Goal: Task Accomplishment & Management: Complete application form

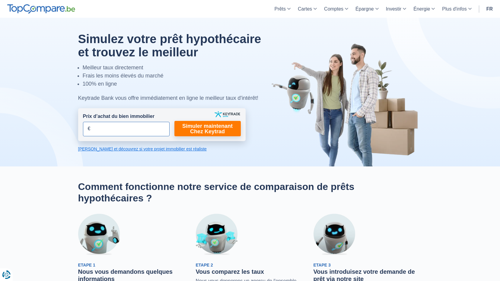
click at [115, 135] on input "Prix d’achat du bien immobilier" at bounding box center [126, 129] width 87 height 14
type input "425.000"
click at [222, 128] on link "Simuler maintenant Chez Keytrad" at bounding box center [207, 128] width 66 height 15
click at [221, 129] on link "Simuler maintenant Chez Keytrad" at bounding box center [207, 128] width 66 height 15
click at [217, 129] on link "Simuler maintenant Chez Keytrad" at bounding box center [207, 128] width 66 height 15
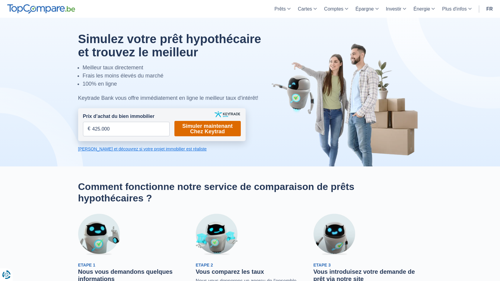
click at [217, 129] on link "Simuler maintenant Chez Keytrad" at bounding box center [207, 128] width 66 height 15
click at [167, 129] on input "425.000" at bounding box center [126, 129] width 87 height 14
click at [199, 131] on link "Simuler maintenant Chez Keytrad" at bounding box center [207, 128] width 66 height 15
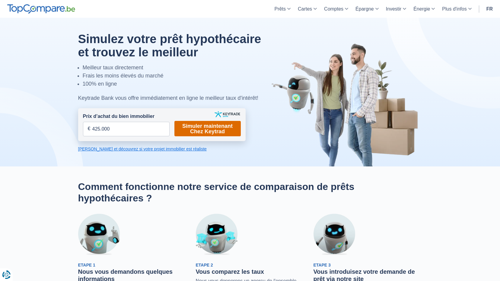
click at [199, 131] on link "Simuler maintenant Chez Keytrad" at bounding box center [207, 128] width 66 height 15
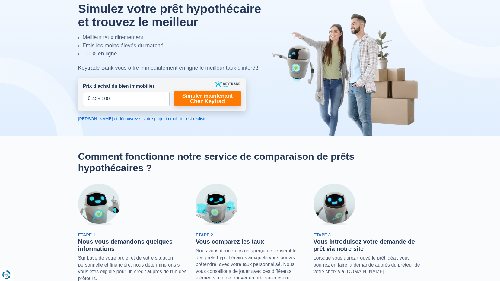
click at [161, 116] on link "Calculez et découvrez si votre projet immobilier est réaliste" at bounding box center [161, 119] width 167 height 6
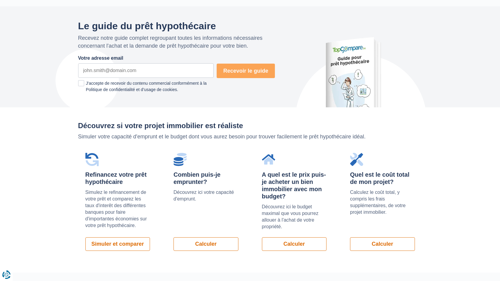
scroll to position [428, 0]
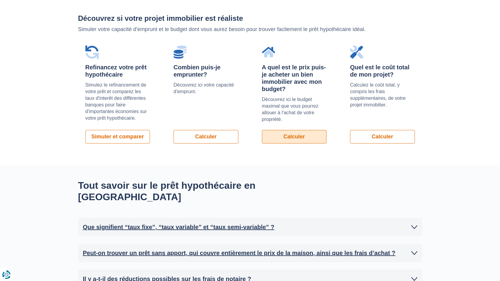
click at [299, 136] on link "Calculer" at bounding box center [294, 137] width 65 height 14
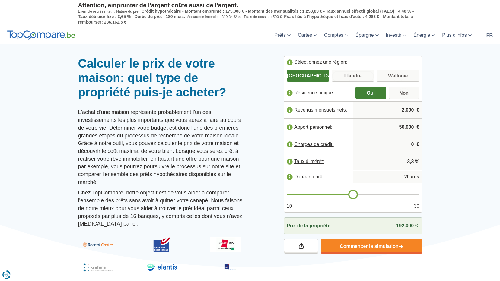
click at [369, 75] on input "Flandre" at bounding box center [353, 76] width 43 height 11
radio input "true"
click at [408, 104] on input "2.000" at bounding box center [387, 110] width 64 height 16
click at [412, 110] on input "2.000" at bounding box center [387, 110] width 64 height 16
type input "2.600"
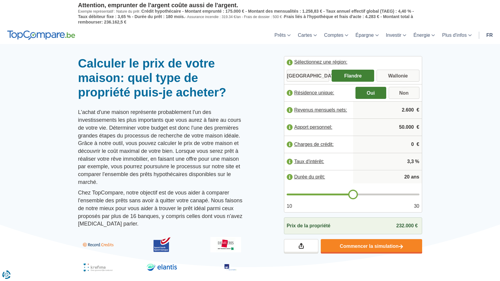
click at [409, 127] on input "50.000" at bounding box center [387, 127] width 64 height 16
type input "620.000"
click at [413, 146] on input "0" at bounding box center [387, 144] width 64 height 16
click at [416, 164] on span "%" at bounding box center [417, 161] width 4 height 7
click at [412, 161] on input "3,3" at bounding box center [387, 162] width 64 height 16
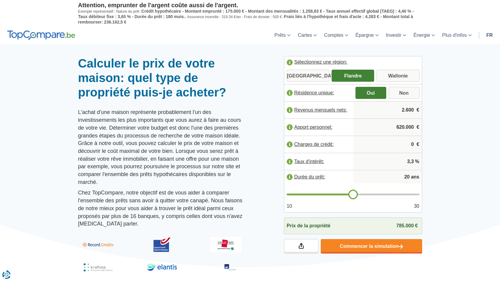
click at [407, 180] on input "20" at bounding box center [387, 177] width 64 height 12
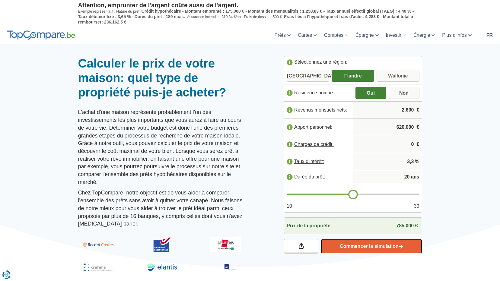
click at [386, 249] on link "Commencer la simulation" at bounding box center [371, 246] width 101 height 14
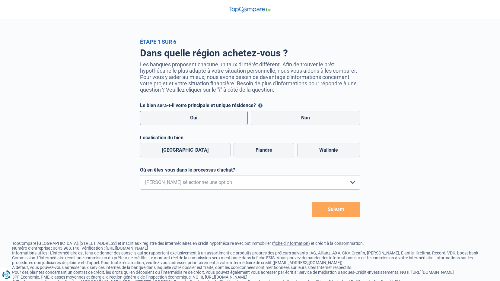
click at [226, 113] on label "Oui" at bounding box center [194, 118] width 108 height 14
click at [226, 113] on input "Oui" at bounding box center [194, 118] width 108 height 14
radio input "true"
click at [270, 153] on label "Flandre" at bounding box center [264, 150] width 61 height 14
click at [270, 153] on input "Flandre" at bounding box center [264, 150] width 61 height 14
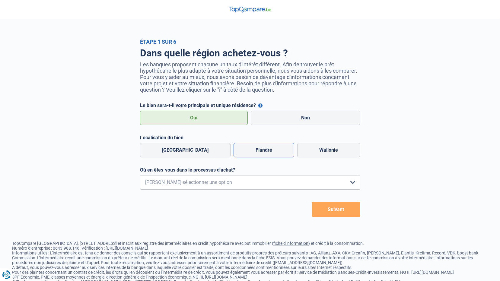
radio input "true"
click at [236, 183] on select "Je me renseigne juste car je n'ai pas de projet d'achat concret actuellement Je…" at bounding box center [250, 182] width 220 height 14
select select "1c"
click at [140, 177] on select "Je me renseigne juste car je n'ai pas de projet d'achat concret actuellement Je…" at bounding box center [250, 182] width 220 height 14
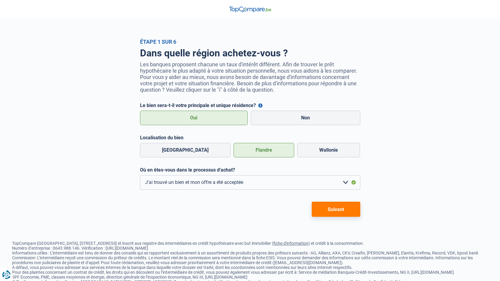
click at [326, 213] on button "Suivant" at bounding box center [336, 209] width 49 height 15
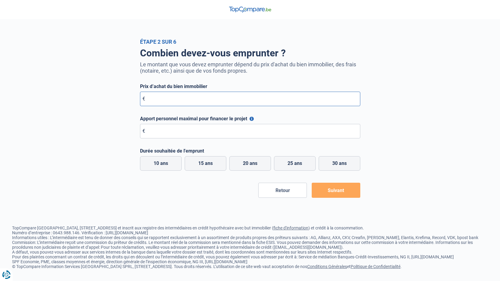
click at [202, 96] on input "Prix d’achat du bien immobilier" at bounding box center [250, 99] width 220 height 14
type input "425.000"
click at [202, 135] on input "Apport personnel maximal pour financer le projet" at bounding box center [250, 131] width 220 height 14
type input "6"
type input "63.000"
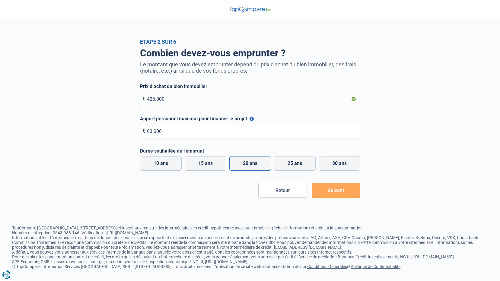
drag, startPoint x: 239, startPoint y: 161, endPoint x: 242, endPoint y: 161, distance: 3.0
click at [240, 161] on label "20 ans" at bounding box center [250, 163] width 42 height 14
click at [240, 161] on input "20 ans" at bounding box center [250, 163] width 42 height 14
radio input "true"
click at [354, 197] on button "Suivant" at bounding box center [336, 190] width 49 height 15
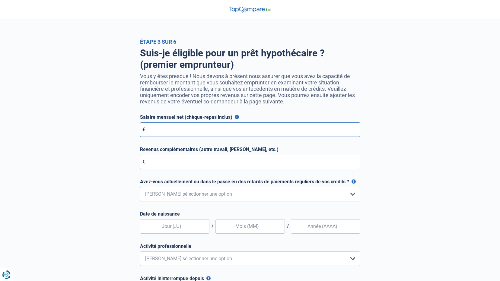
click at [197, 128] on input "Salaire mensuel net (chèque-repas inclus)" at bounding box center [250, 130] width 220 height 14
type input "2.700"
click at [216, 166] on input "Revenus complémentaires (autre travail, loyer, etc.)" at bounding box center [250, 162] width 220 height 14
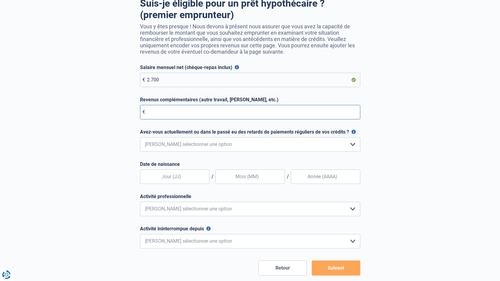
scroll to position [60, 0]
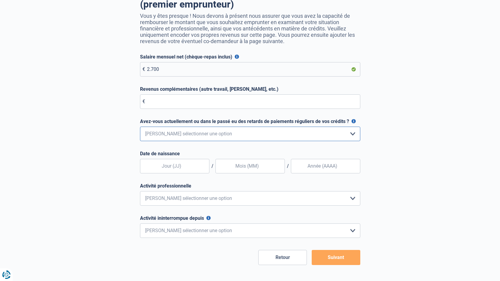
click at [256, 137] on select "Non, jamais Oui mais j'ai tout remboursé il y a moins d'un an Oui mais cela fai…" at bounding box center [250, 134] width 220 height 14
select select "0"
click at [140, 128] on select "Non, jamais Oui mais j'ai tout remboursé il y a moins d'un an Oui mais cela fai…" at bounding box center [250, 134] width 220 height 14
click at [186, 169] on input "text" at bounding box center [174, 166] width 69 height 14
type input "05"
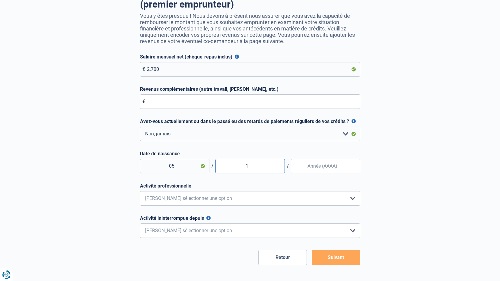
type input "12"
type input "1997"
click at [194, 197] on select "Employé privé Ouvrier Fonctionnaire Indépendant Dirigeant d'entreprise Pensionn…" at bounding box center [250, 198] width 220 height 14
select select "privateEmployee"
click at [140, 193] on select "Employé privé Ouvrier Fonctionnaire Indépendant Dirigeant d'entreprise Pensionn…" at bounding box center [250, 198] width 220 height 14
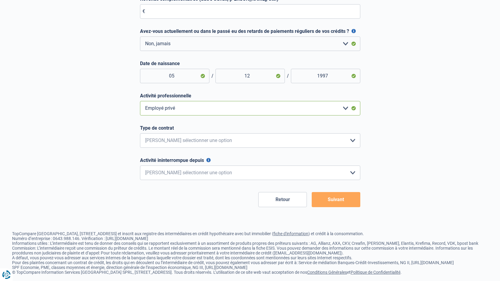
scroll to position [151, 0]
click at [202, 143] on select "Intérimaire Contrat à Durée Indéterminée Contrat à Durée Déterminée Veuillez sé…" at bounding box center [250, 140] width 220 height 14
select select "permanent"
click at [140, 135] on select "Intérimaire Contrat à Durée Indéterminée Contrat à Durée Déterminée Veuillez sé…" at bounding box center [250, 140] width 220 height 14
click at [221, 174] on select "< 6 mois 6 - 12 mois 12 - 24 mois 24 - 36 mois > 36 mois Veuillez sélectionner …" at bounding box center [250, 172] width 220 height 14
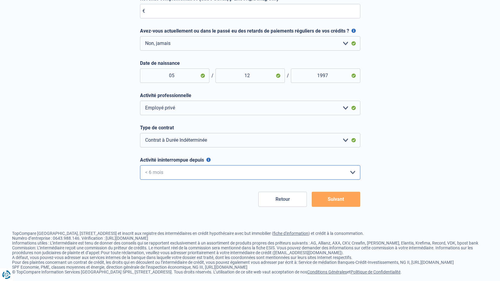
click at [140, 167] on select "< 6 mois 6 - 12 mois 12 - 24 mois 24 - 36 mois > 36 mois Veuillez sélectionner …" at bounding box center [250, 172] width 220 height 14
click at [200, 175] on select "< 6 mois 6 - 12 mois 12 - 24 mois 24 - 36 mois > 36 mois Veuillez sélectionner …" at bounding box center [250, 172] width 220 height 14
select select "less36"
click at [140, 167] on select "< 6 mois 6 - 12 mois 12 - 24 mois 24 - 36 mois > 36 mois Veuillez sélectionner …" at bounding box center [250, 172] width 220 height 14
click at [351, 207] on button "Suivant" at bounding box center [336, 199] width 49 height 15
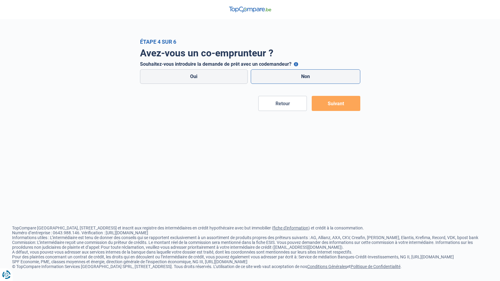
click at [308, 79] on label "Non" at bounding box center [306, 76] width 110 height 14
click at [308, 79] on input "Non" at bounding box center [306, 76] width 110 height 14
radio input "true"
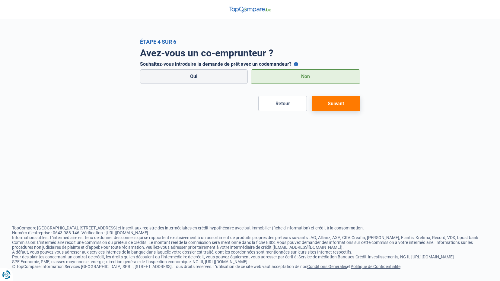
click at [308, 79] on label "Non" at bounding box center [306, 76] width 110 height 14
click at [308, 79] on input "Non" at bounding box center [306, 76] width 110 height 14
click at [308, 79] on label "Non" at bounding box center [306, 76] width 110 height 14
click at [308, 79] on input "Non" at bounding box center [306, 76] width 110 height 14
drag, startPoint x: 308, startPoint y: 79, endPoint x: 231, endPoint y: 73, distance: 77.4
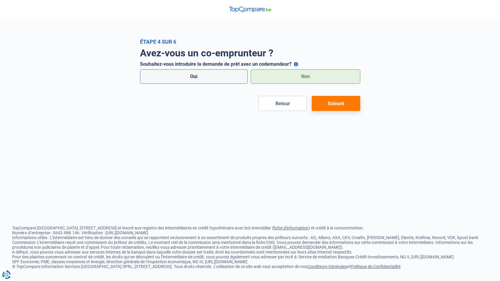
click at [231, 73] on label "Oui" at bounding box center [194, 76] width 108 height 14
click at [231, 73] on input "Oui" at bounding box center [194, 76] width 108 height 14
radio input "true"
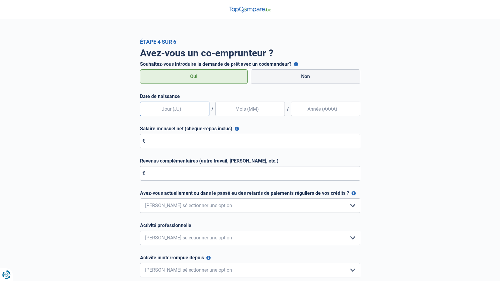
click at [182, 110] on input "text" at bounding box center [174, 109] width 69 height 14
type input "0"
type input "19"
type input "08"
type input "1998"
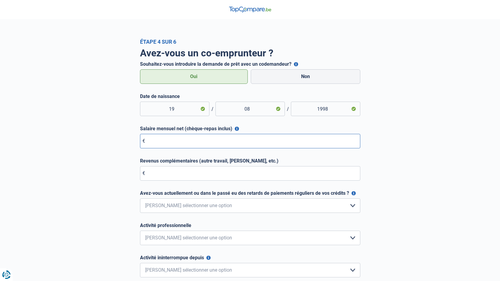
click at [201, 140] on input "Salaire mensuel net (chèque-repas inclus)" at bounding box center [250, 141] width 220 height 14
type input "2.100"
click at [199, 172] on input "Revenus complémentaires (autre travail, loyer, etc.)" at bounding box center [250, 173] width 220 height 14
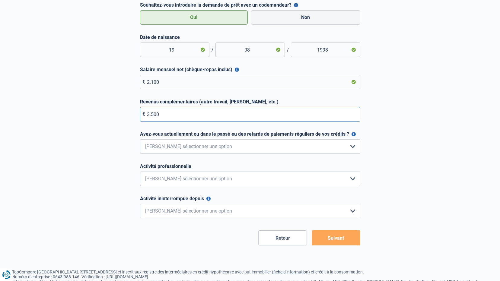
scroll to position [60, 0]
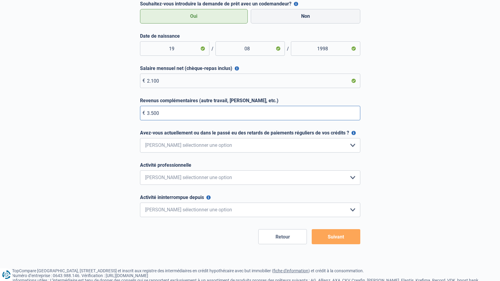
type input "3.500"
click at [216, 145] on select "Non, jamais Oui mais j'ai tout remboursé il y a moins d'un an Oui mais cela fai…" at bounding box center [250, 145] width 220 height 14
select select "0"
click at [140, 138] on select "Non, jamais Oui mais j'ai tout remboursé il y a moins d'un an Oui mais cela fai…" at bounding box center [250, 145] width 220 height 14
click at [207, 178] on select "Employé privé Ouvrier Fonctionnaire Indépendant Dirigeant d'entreprise Pensionn…" at bounding box center [250, 177] width 220 height 14
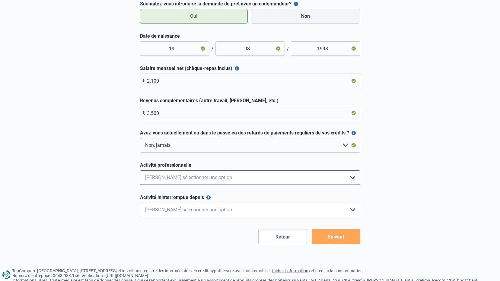
select select "independent"
click at [140, 171] on select "Employé privé Ouvrier Fonctionnaire Indépendant Dirigeant d'entreprise Pensionn…" at bounding box center [250, 177] width 220 height 14
click at [184, 211] on select "< 6 mois 6 - 12 mois 12 - 24 mois 24 - 36 mois > 36 mois Veuillez sélectionner …" at bounding box center [250, 210] width 220 height 14
select select "more36"
click at [140, 203] on select "< 6 mois 6 - 12 mois 12 - 24 mois 24 - 36 mois > 36 mois Veuillez sélectionner …" at bounding box center [250, 210] width 220 height 14
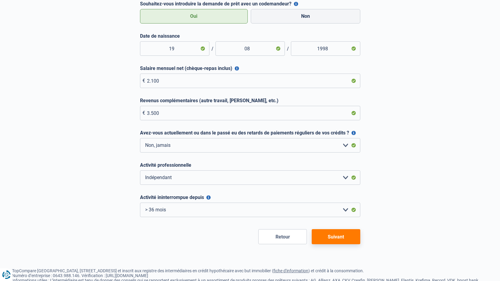
click at [344, 238] on button "Suivant" at bounding box center [336, 236] width 49 height 15
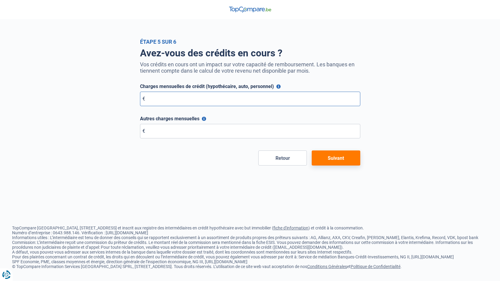
click at [192, 105] on input "Charges mensuelles de crédit (hypothécaire, auto, personnel)" at bounding box center [250, 99] width 220 height 14
type input "351"
click at [231, 132] on input "Autres charges mensuelles" at bounding box center [250, 131] width 220 height 14
click at [323, 157] on button "Suivant" at bounding box center [336, 158] width 49 height 15
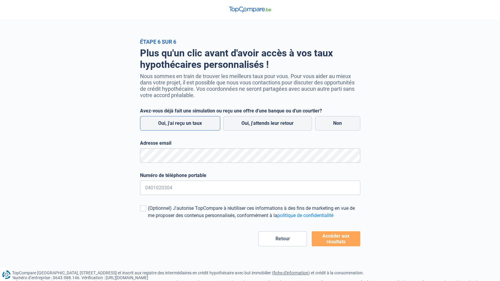
click at [201, 128] on label "Oui, j'ai reçu un taux" at bounding box center [180, 123] width 80 height 14
click at [201, 128] on input "Oui, j'ai reçu un taux" at bounding box center [180, 123] width 80 height 14
radio input "true"
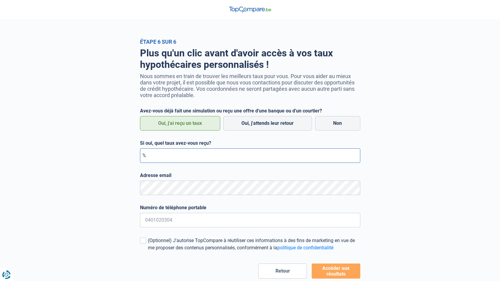
click at [198, 158] on input "Si oui, quel taux avez-vous reçu?" at bounding box center [250, 155] width 220 height 14
type input "3,45"
click at [200, 204] on form "Avez-vous déjà fait une simulation ou reçu une offre d'une banque ou d'un court…" at bounding box center [250, 193] width 220 height 171
click at [196, 220] on input "Numéro de téléphone portable" at bounding box center [250, 220] width 220 height 14
click at [196, 221] on input "Numéro de téléphone portable" at bounding box center [250, 220] width 220 height 14
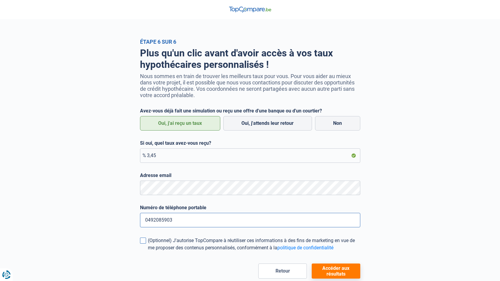
type input "0492085903"
click at [143, 244] on span at bounding box center [143, 241] width 6 height 6
click at [148, 252] on input "(Optionnel) J'autorise TopCompare à réutiliser ces informations à des fins de m…" at bounding box center [148, 252] width 0 height 0
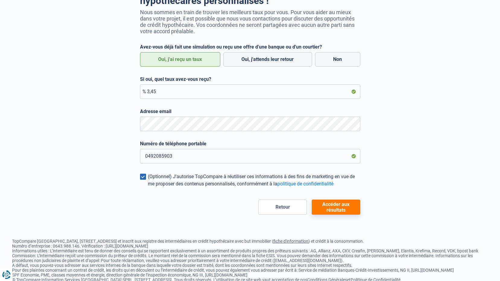
scroll to position [87, 0]
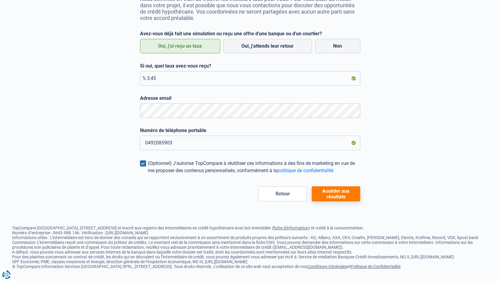
click at [330, 186] on button "Accéder aux résultats" at bounding box center [336, 193] width 49 height 15
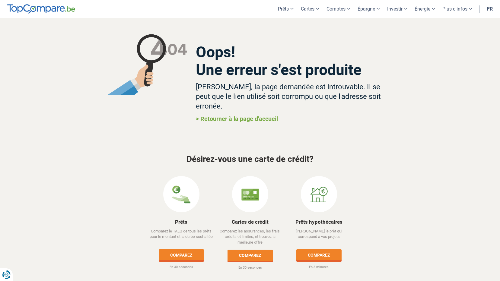
scroll to position [1, 0]
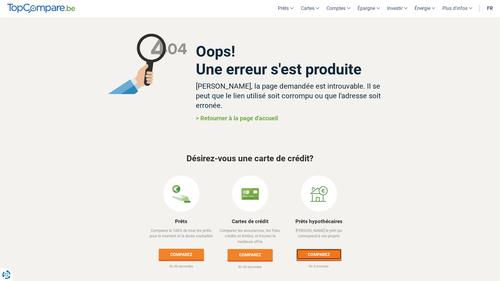
click at [331, 249] on link "Comparez" at bounding box center [318, 254] width 45 height 11
